Goal: Information Seeking & Learning: Learn about a topic

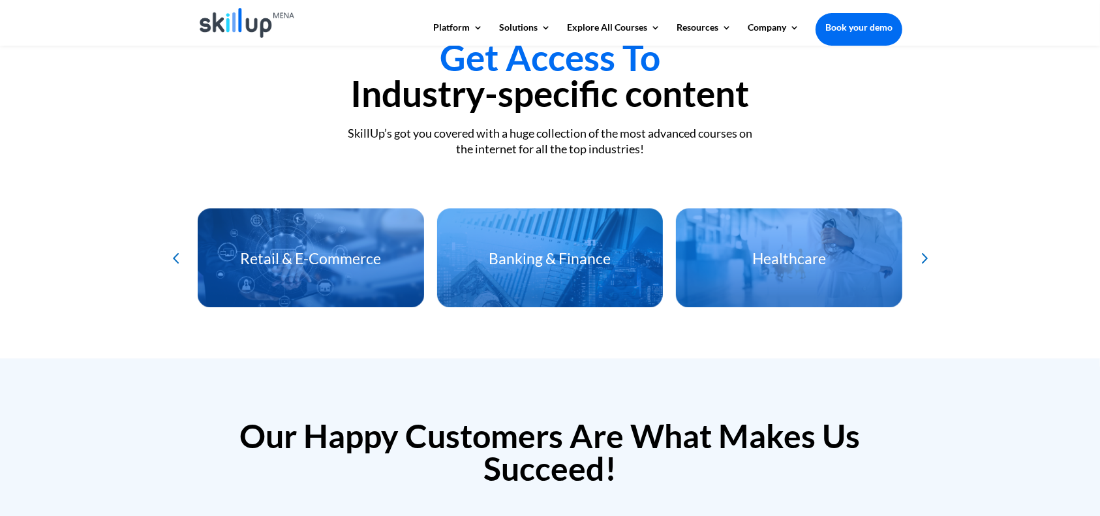
scroll to position [2697, 0]
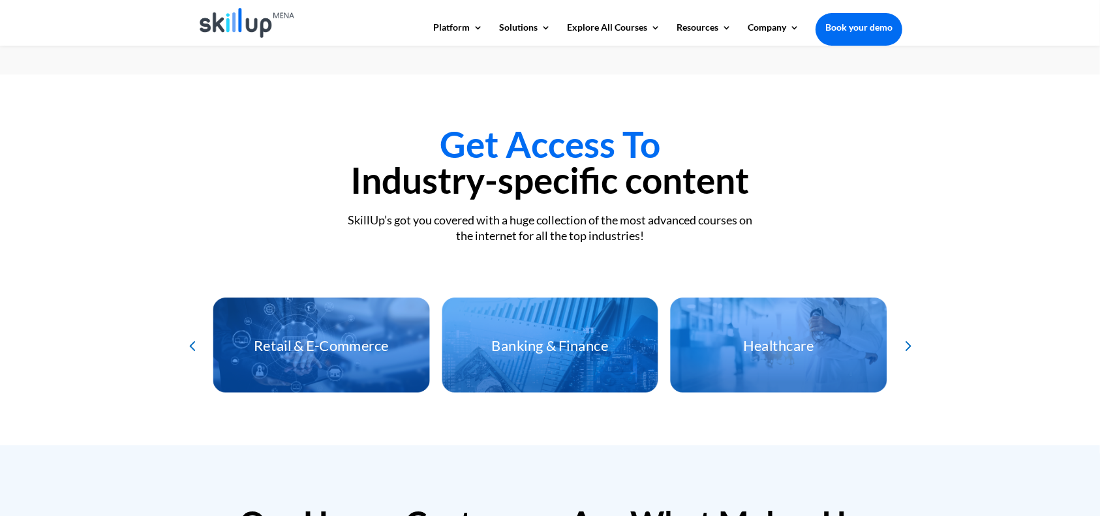
click at [52, 147] on div "Get Access To Industry-specific content SkillUp’s got you covered with a huge c…" at bounding box center [550, 259] width 1100 height 371
drag, startPoint x: 339, startPoint y: 182, endPoint x: 756, endPoint y: 187, distance: 416.4
click at [756, 187] on h2 "Get Access To Industry-specific content" at bounding box center [550, 166] width 705 height 78
click at [303, 203] on div "Get Access To Industry-specific content SkillUp’s got you covered with a huge c…" at bounding box center [550, 186] width 705 height 119
click at [914, 336] on div "Next slide" at bounding box center [907, 345] width 21 height 21
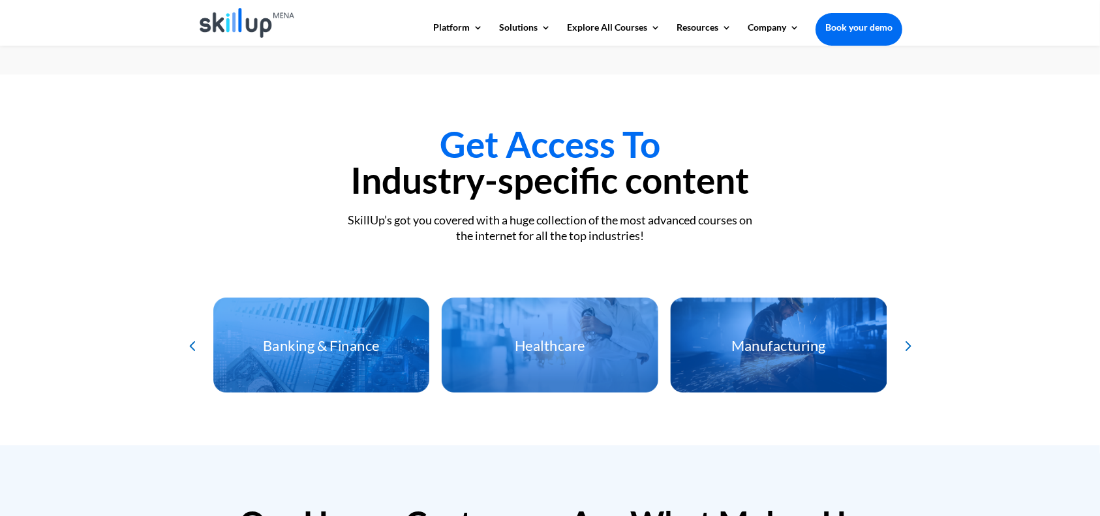
click at [914, 336] on div "Next slide" at bounding box center [907, 345] width 21 height 21
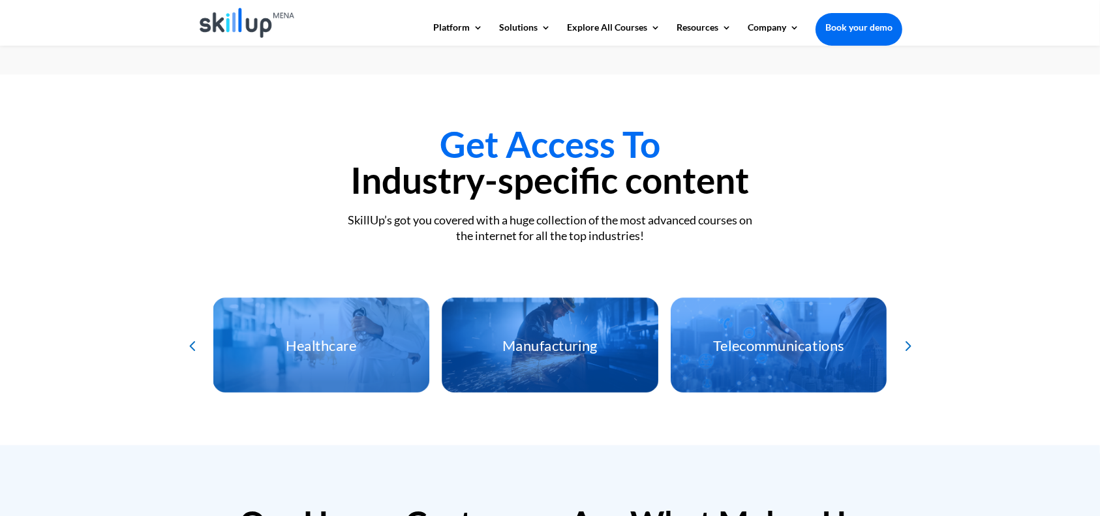
click at [914, 336] on div "Next slide" at bounding box center [907, 345] width 21 height 21
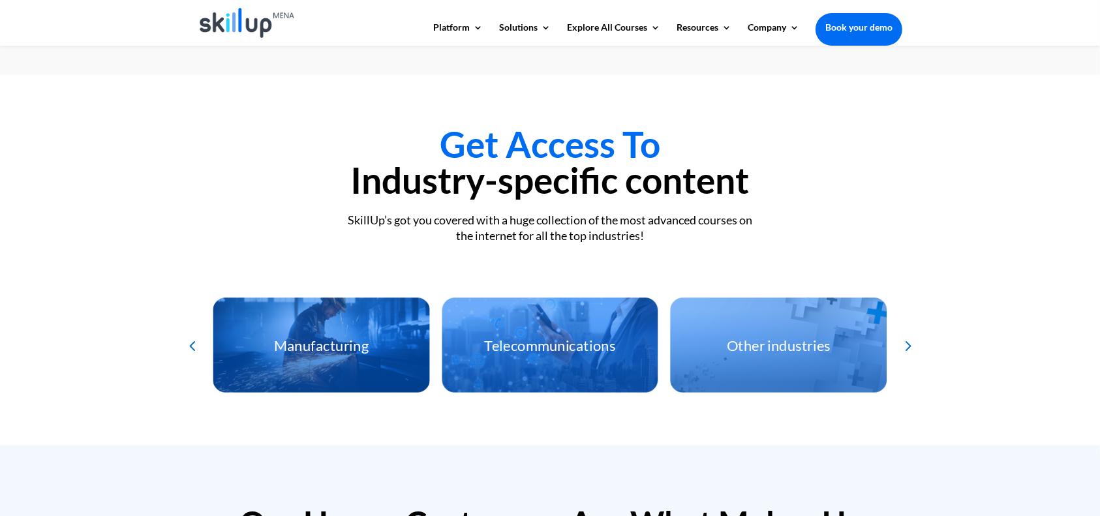
click at [914, 336] on div "Next slide" at bounding box center [907, 345] width 21 height 21
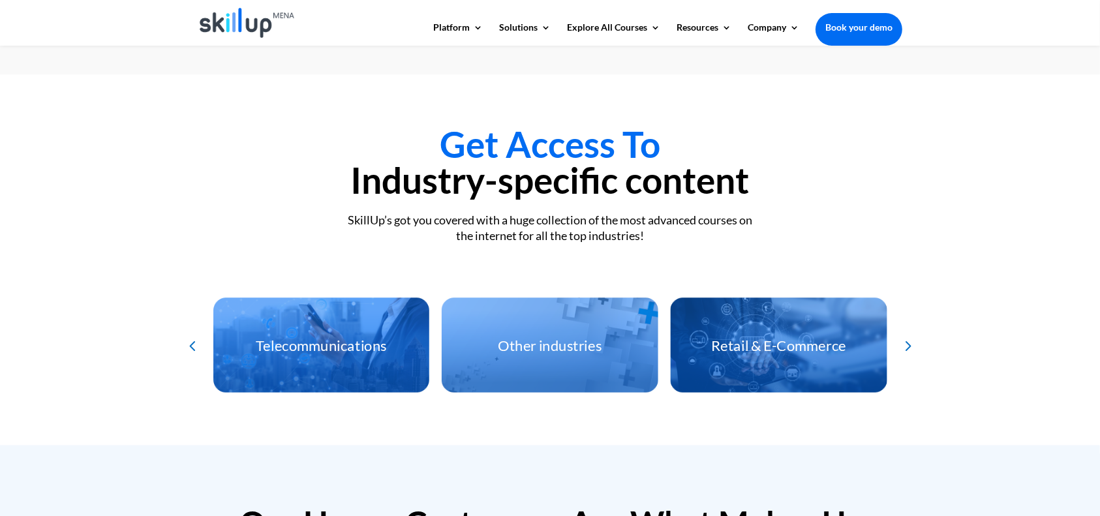
click at [189, 342] on div "Previous slide" at bounding box center [192, 345] width 21 height 21
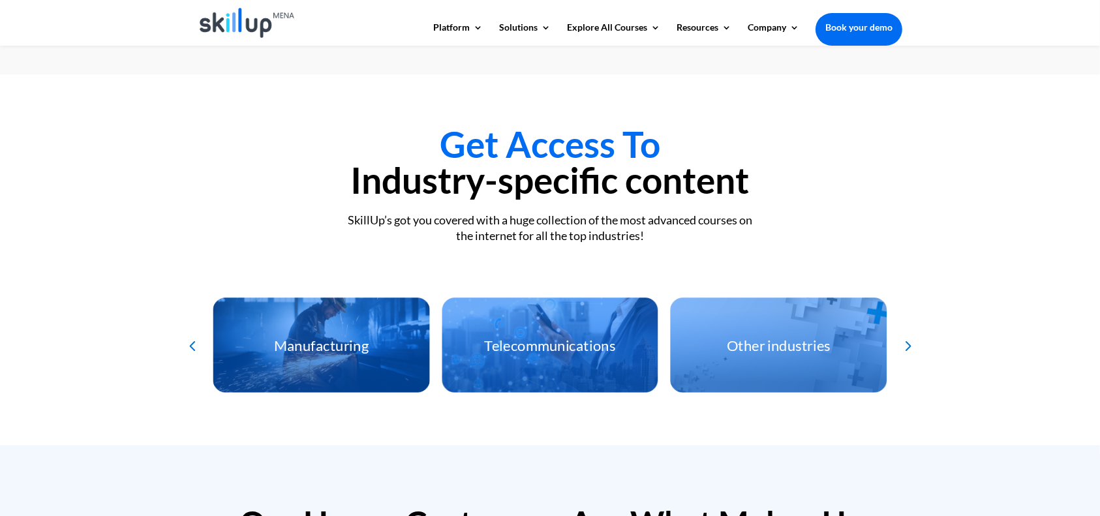
click at [189, 342] on div "Previous slide" at bounding box center [192, 345] width 21 height 21
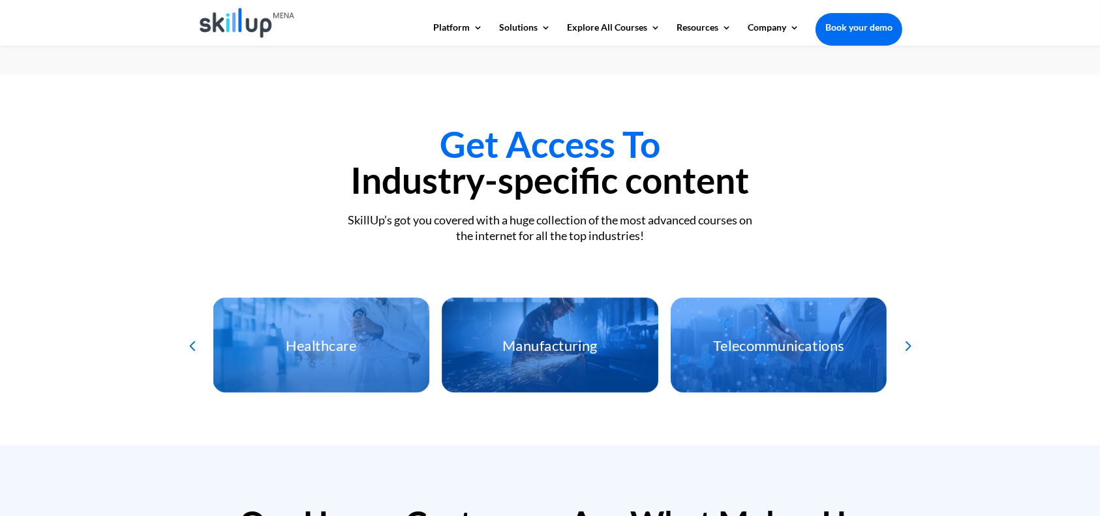
click at [189, 342] on div "Previous slide" at bounding box center [192, 345] width 21 height 21
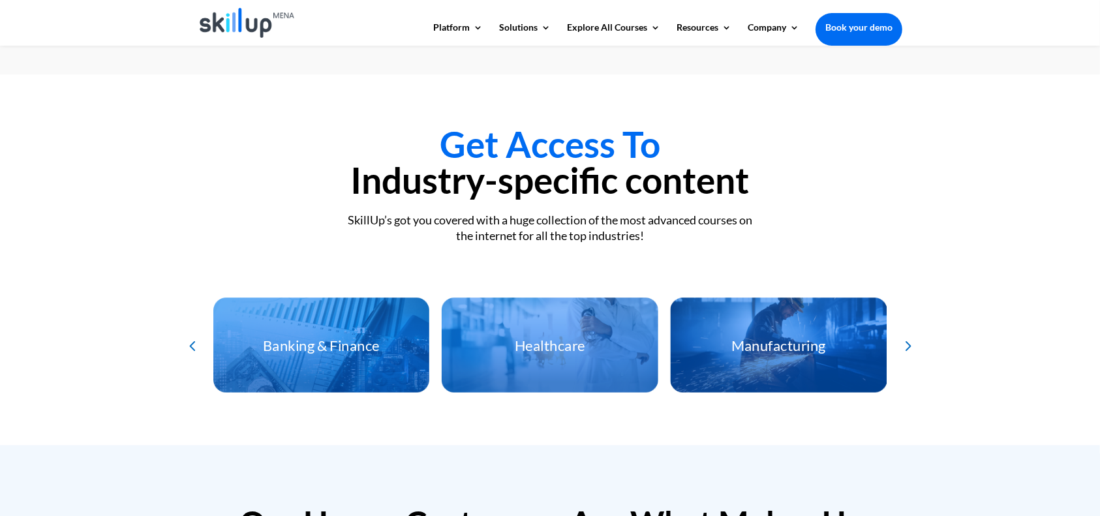
click at [189, 342] on div "Previous slide" at bounding box center [192, 345] width 21 height 21
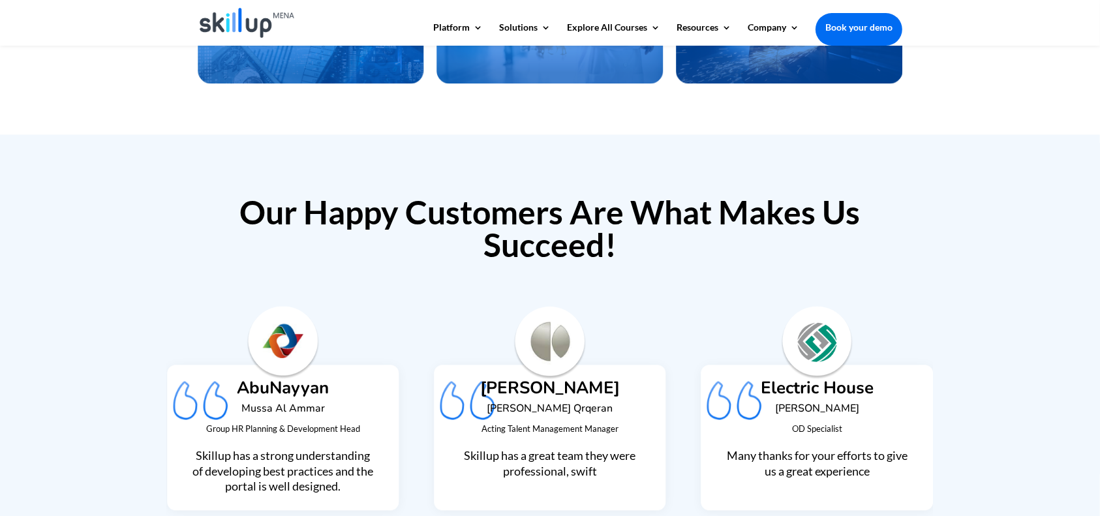
scroll to position [3095, 0]
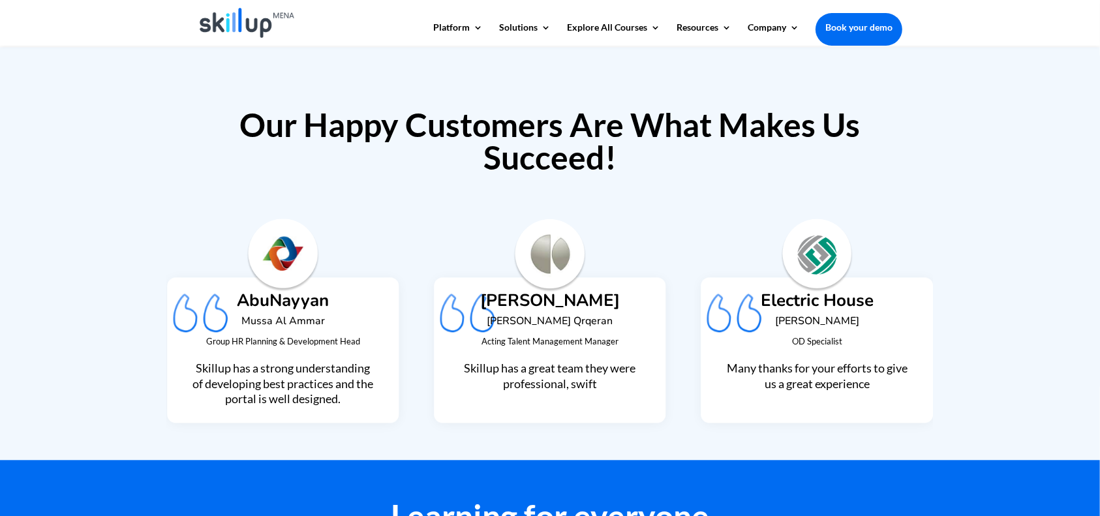
drag, startPoint x: 228, startPoint y: 107, endPoint x: 194, endPoint y: 103, distance: 34.2
click at [194, 103] on div "Our Happy Customers Are What Makes Us Succeed! [PERSON_NAME] Qrqeran Acting Tal…" at bounding box center [550, 253] width 1100 height 413
